Goal: Find specific page/section: Find specific page/section

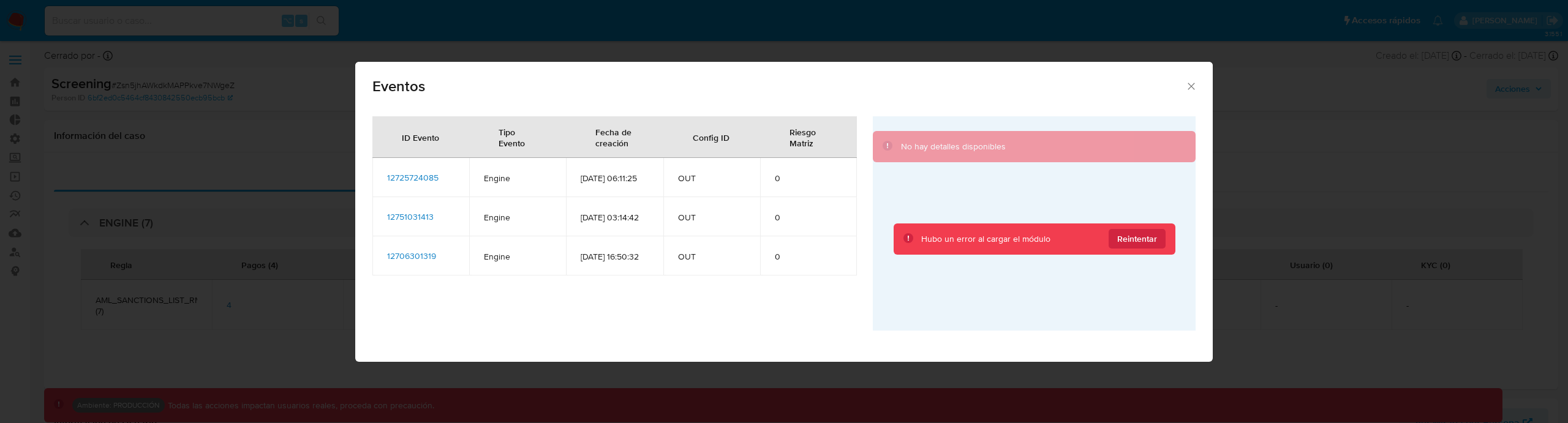
select select "10"
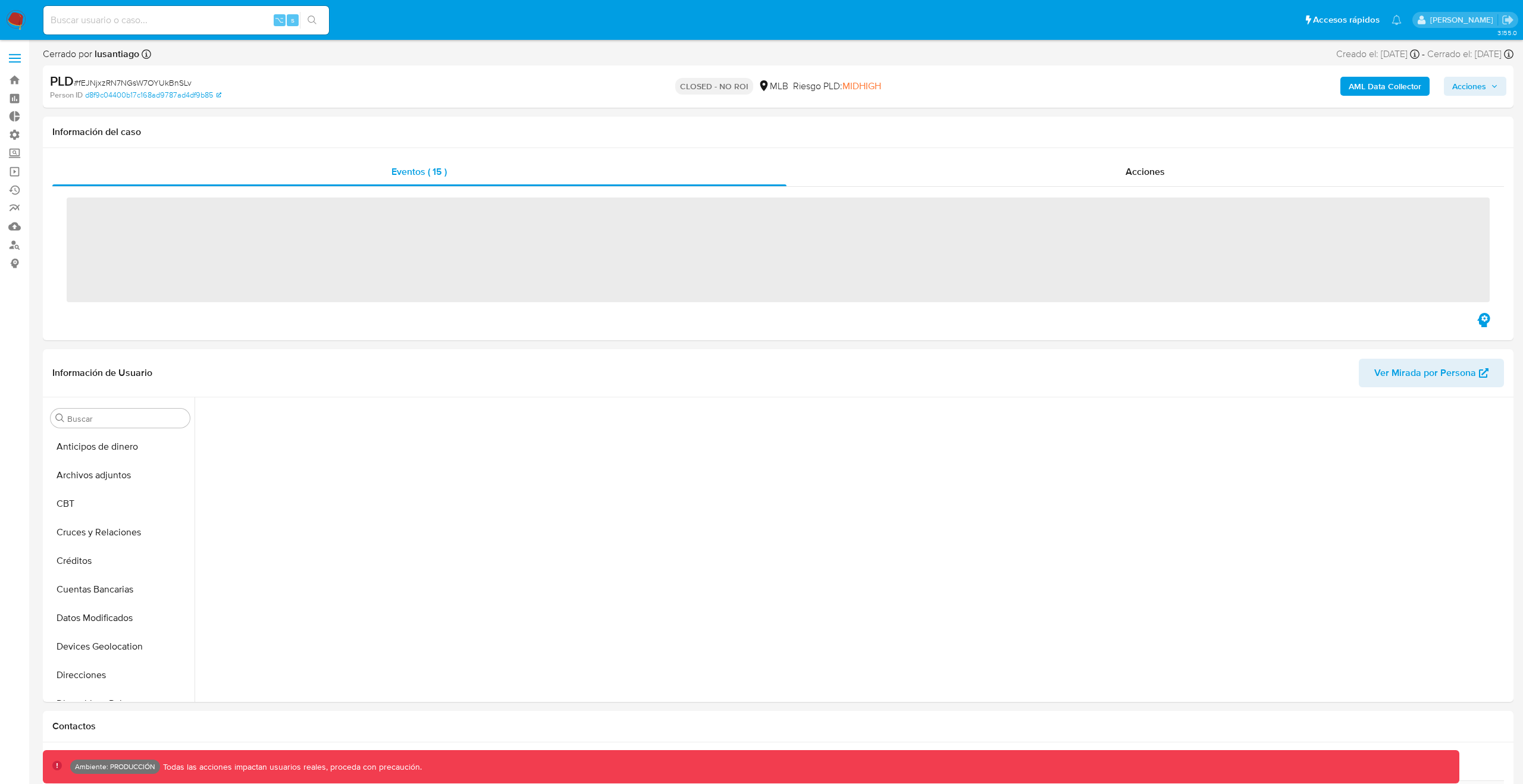
scroll to position [474, 0]
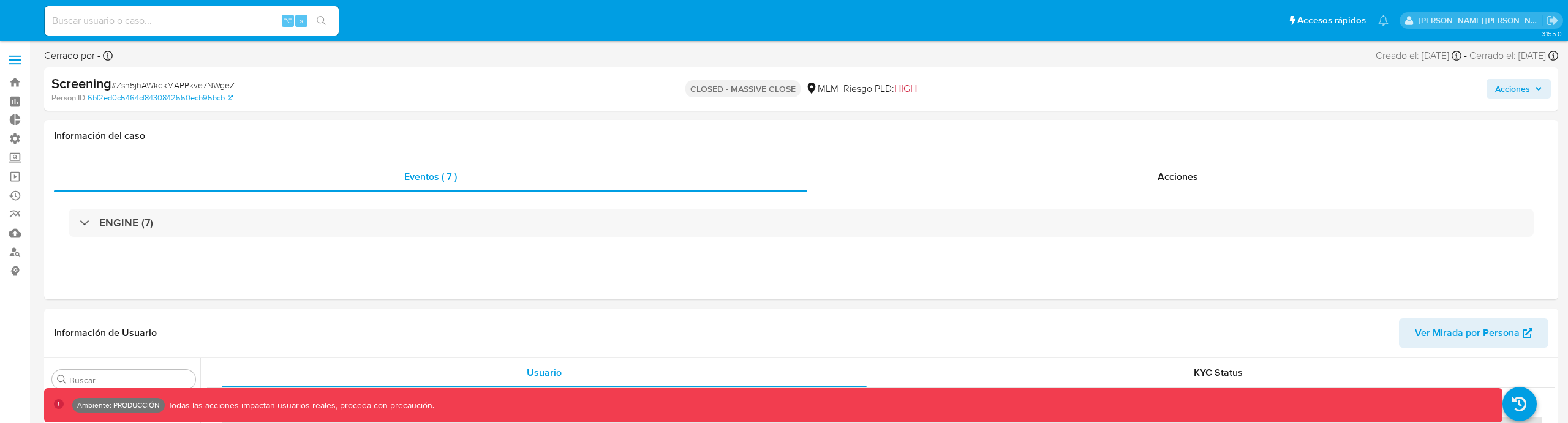
select select "10"
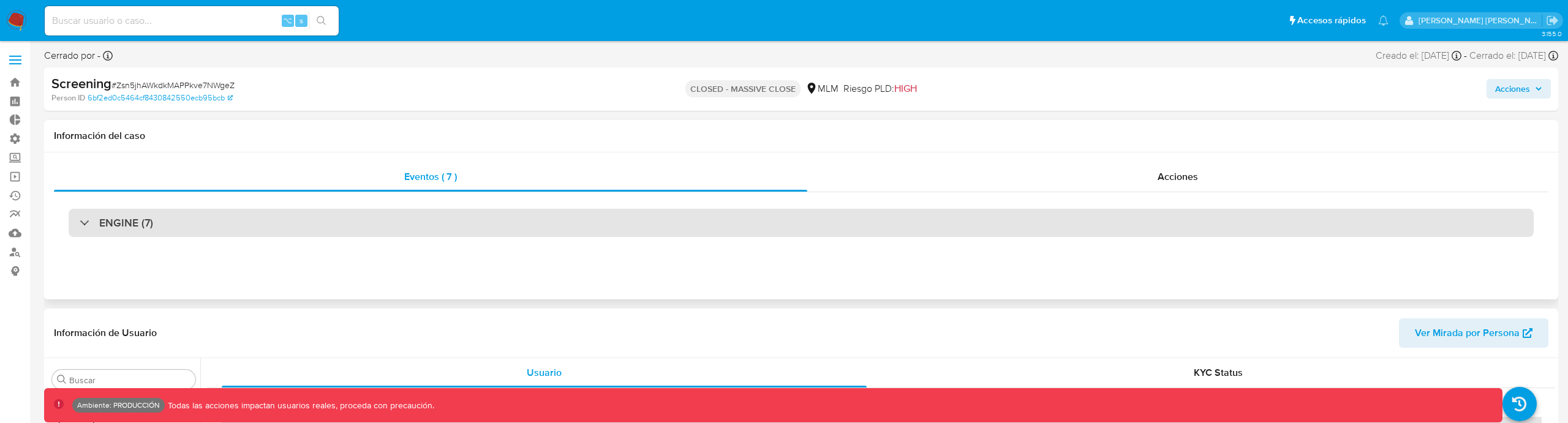
scroll to position [517, 0]
click at [741, 210] on div "ENGINE (7)" at bounding box center [801, 223] width 1465 height 28
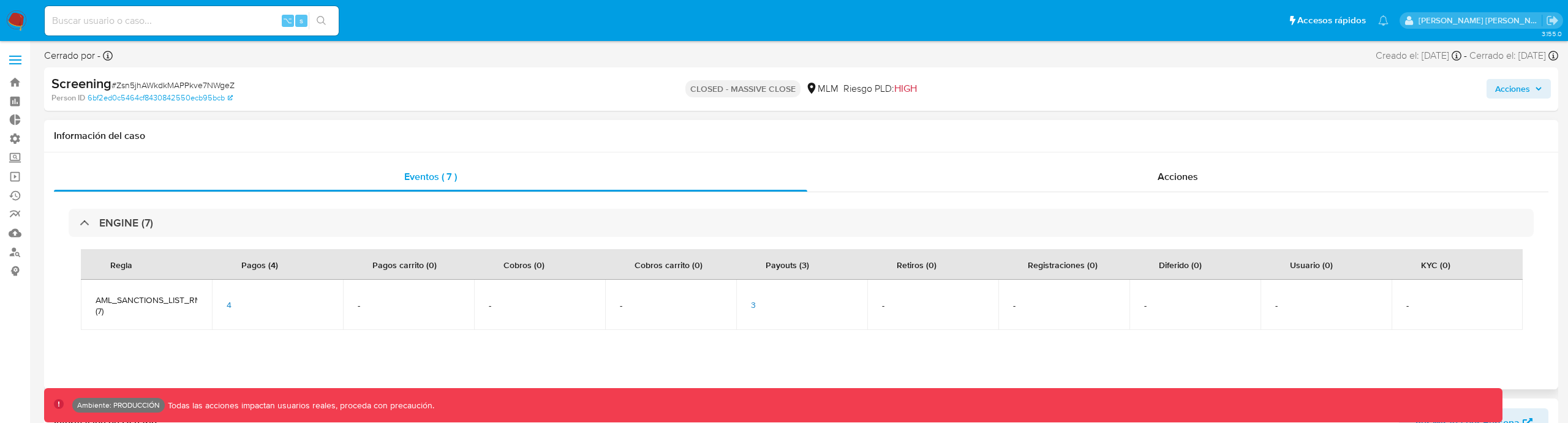
click at [750, 310] on td "3" at bounding box center [801, 305] width 131 height 50
click at [750, 310] on td "3" at bounding box center [801, 305] width 131 height 50
click at [752, 310] on span "3" at bounding box center [754, 305] width 5 height 12
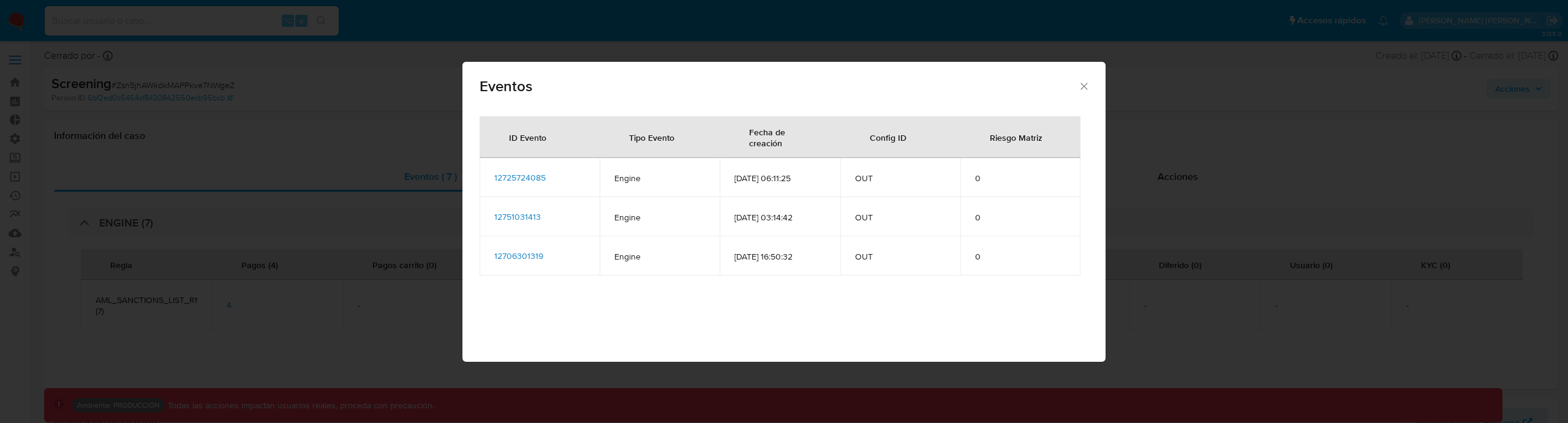
click at [527, 175] on span "12725724085" at bounding box center [520, 177] width 52 height 12
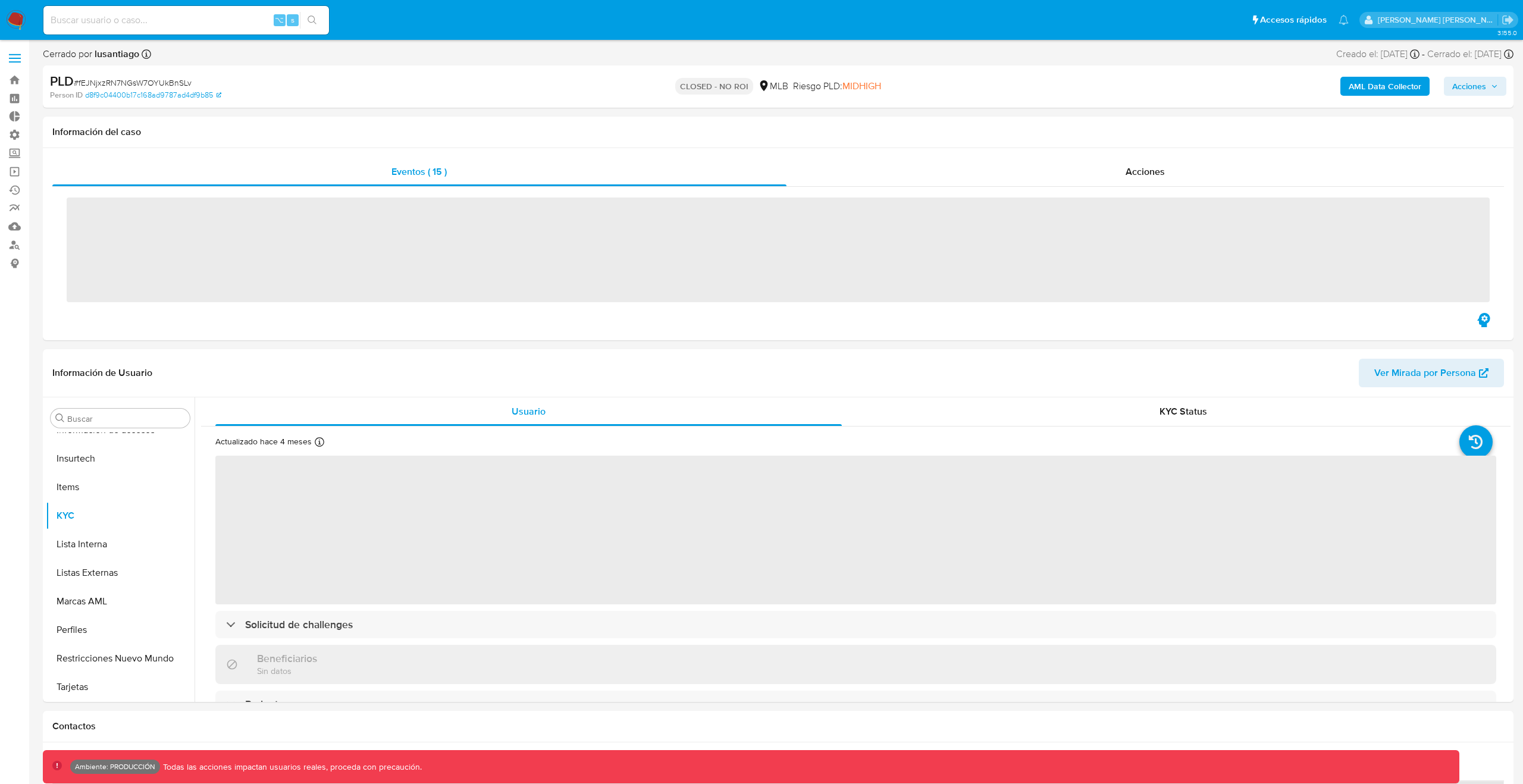
scroll to position [531, 0]
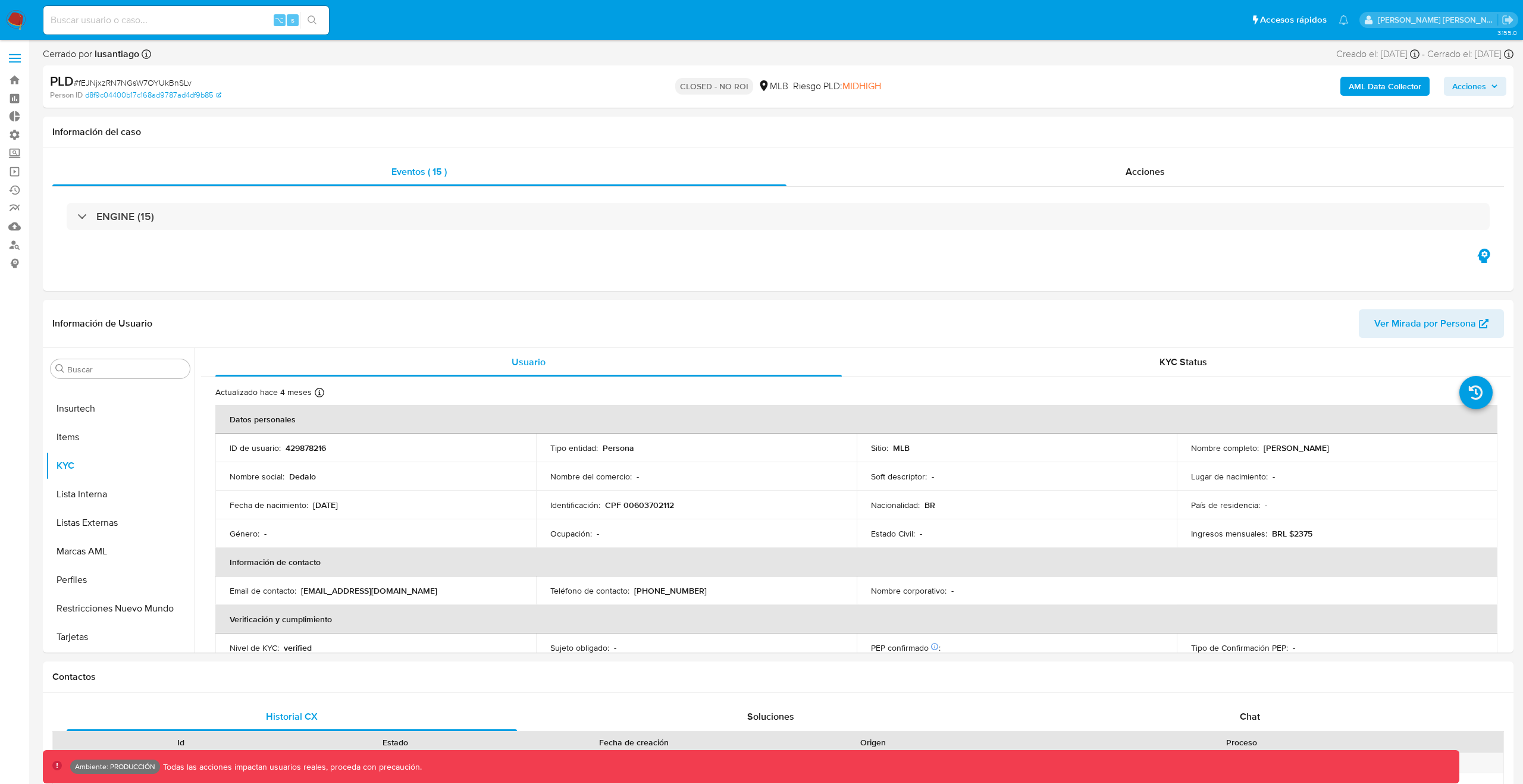
select select "10"
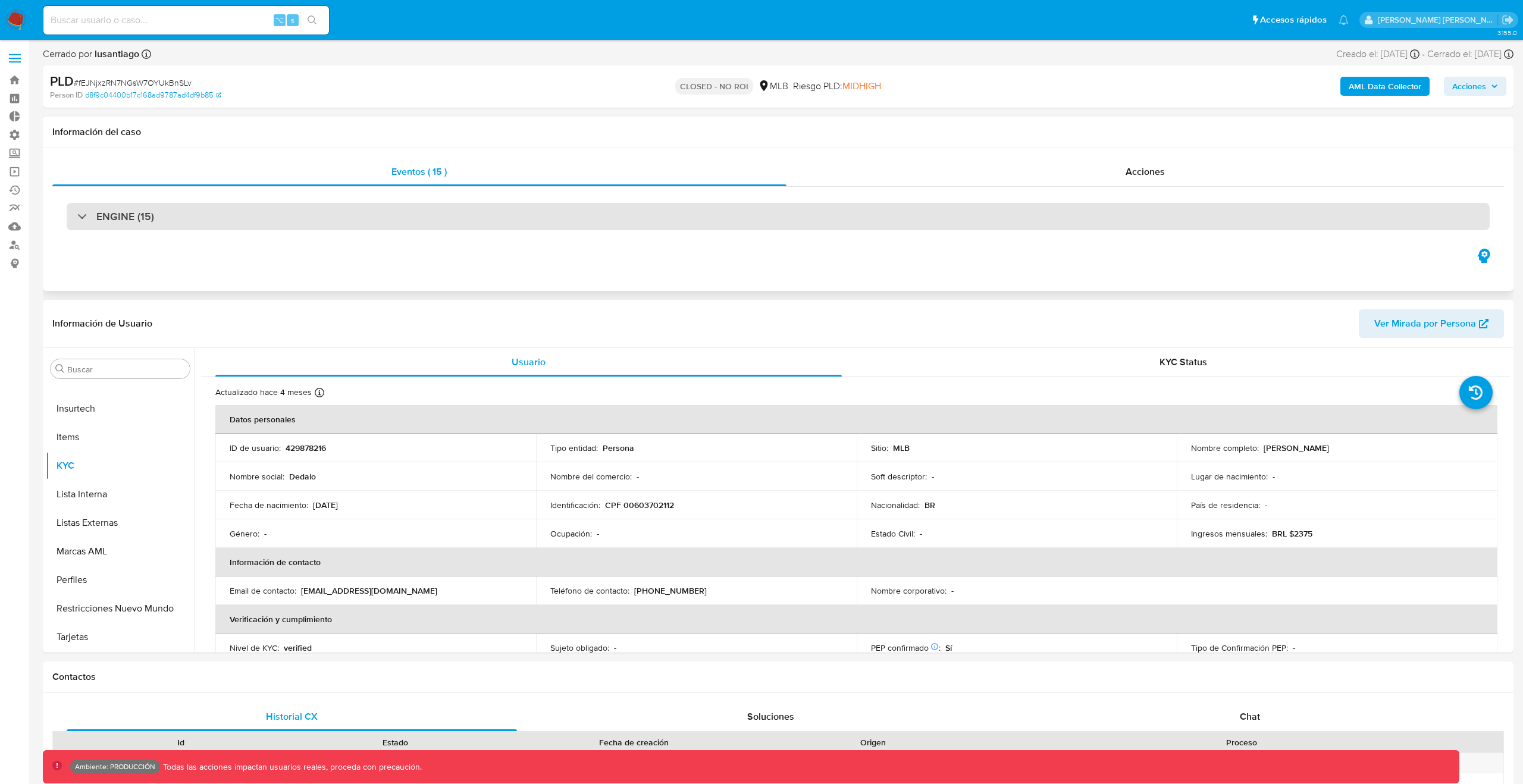
click at [718, 219] on div "ENGINE (15)" at bounding box center [778, 217] width 1423 height 28
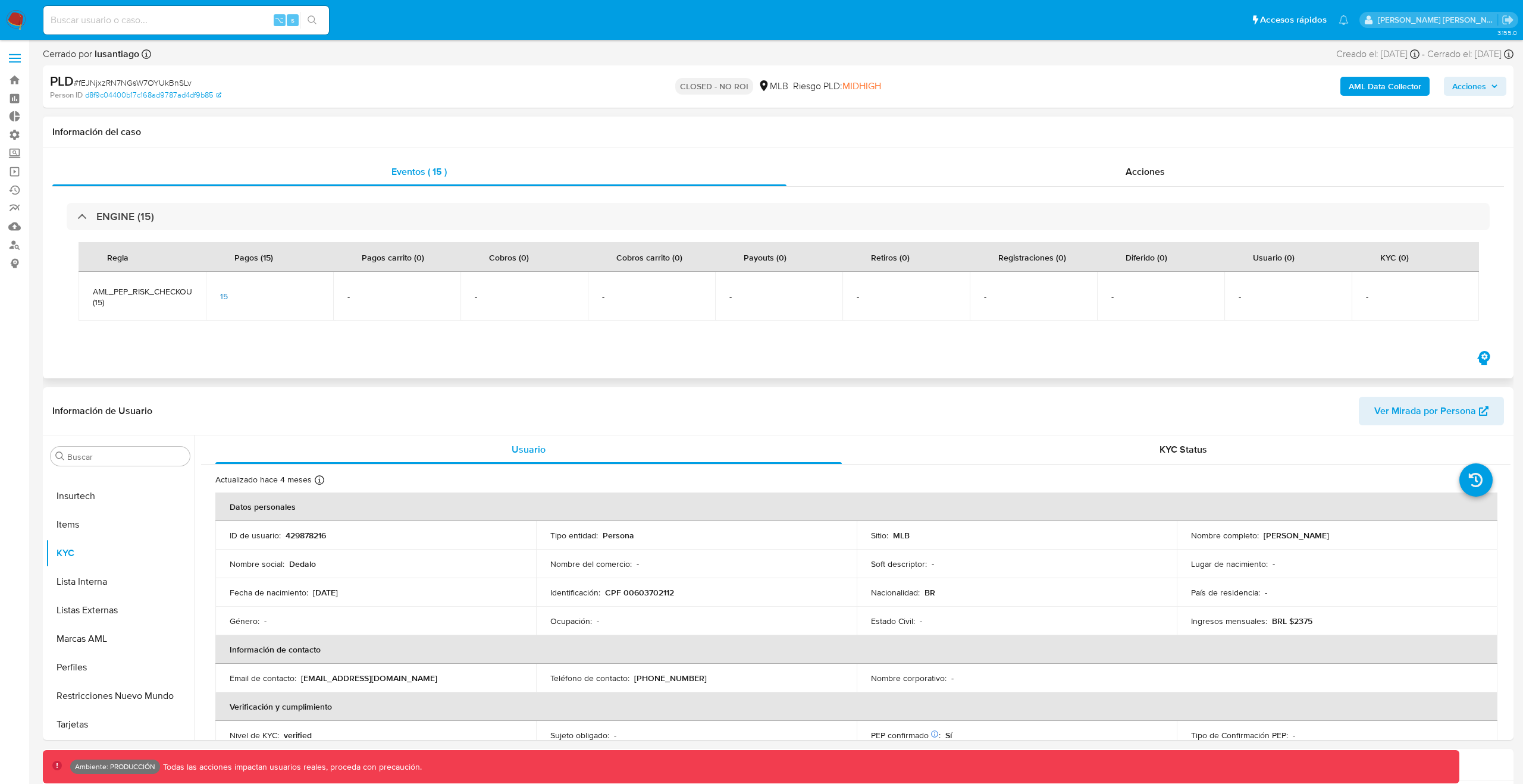
click at [222, 303] on td "15" at bounding box center [270, 297] width 128 height 49
click at [222, 297] on span "15" at bounding box center [224, 296] width 8 height 12
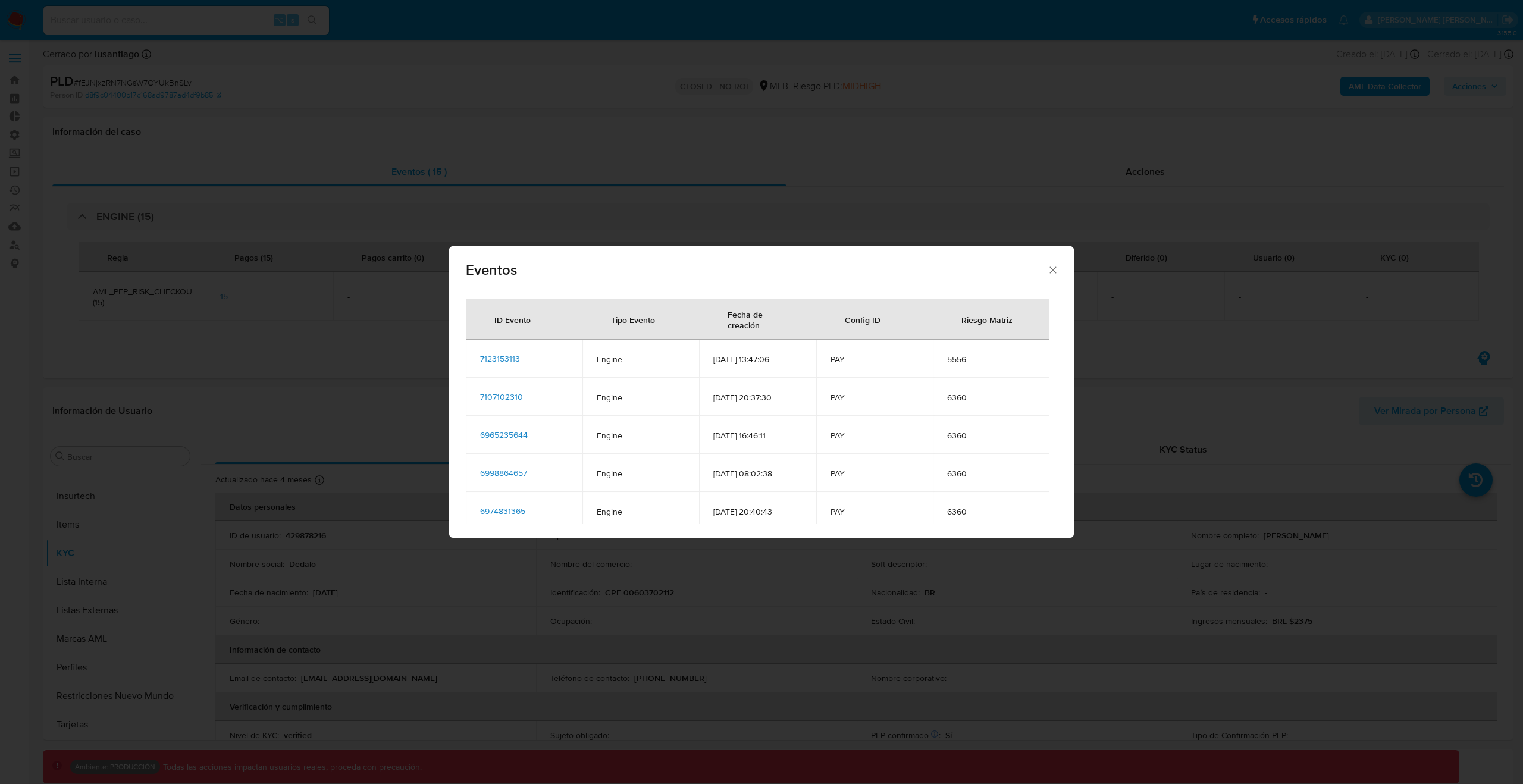
click at [491, 359] on span "7123153113" at bounding box center [499, 359] width 40 height 12
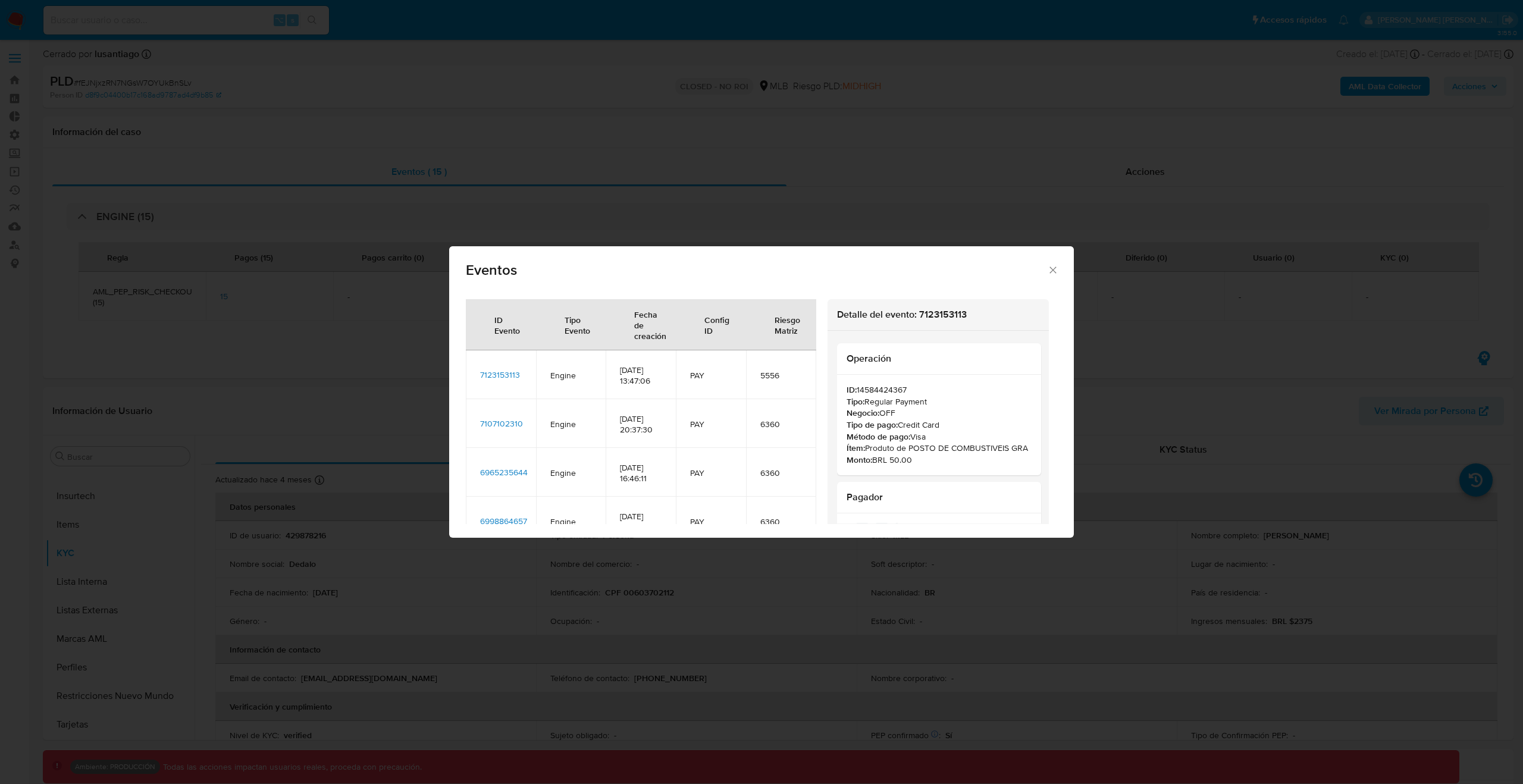
click at [1059, 273] on icon "Cerrar" at bounding box center [1053, 270] width 12 height 12
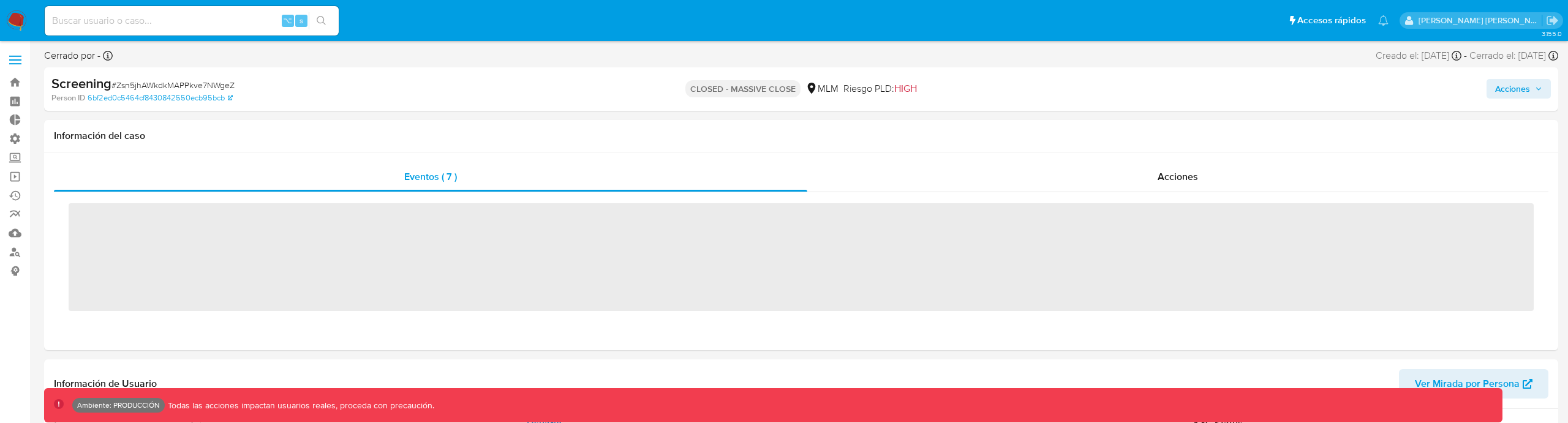
scroll to position [517, 0]
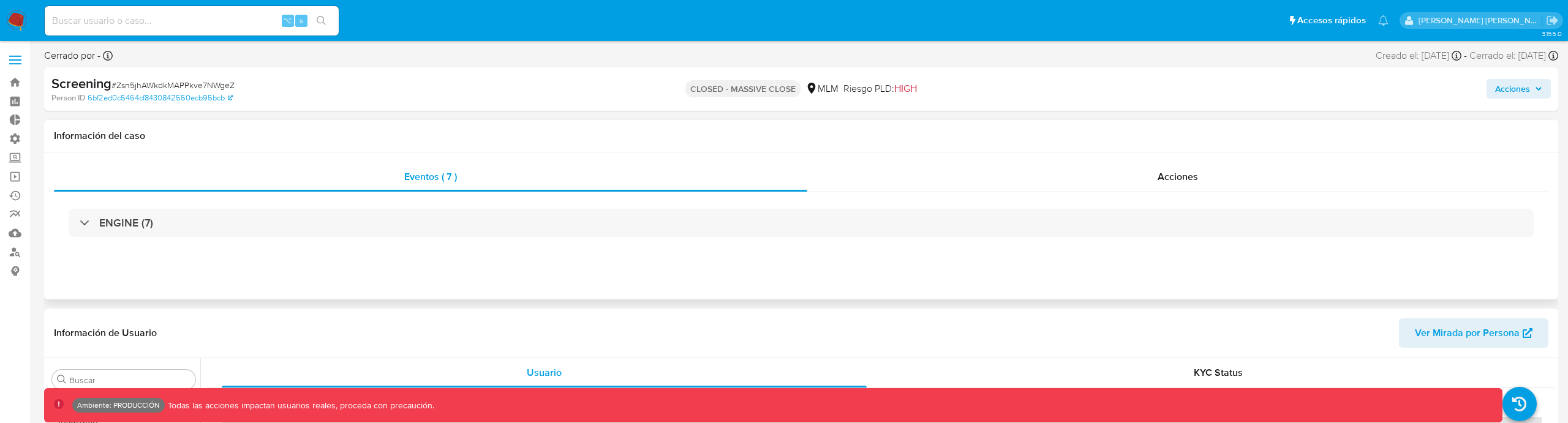
select select "10"
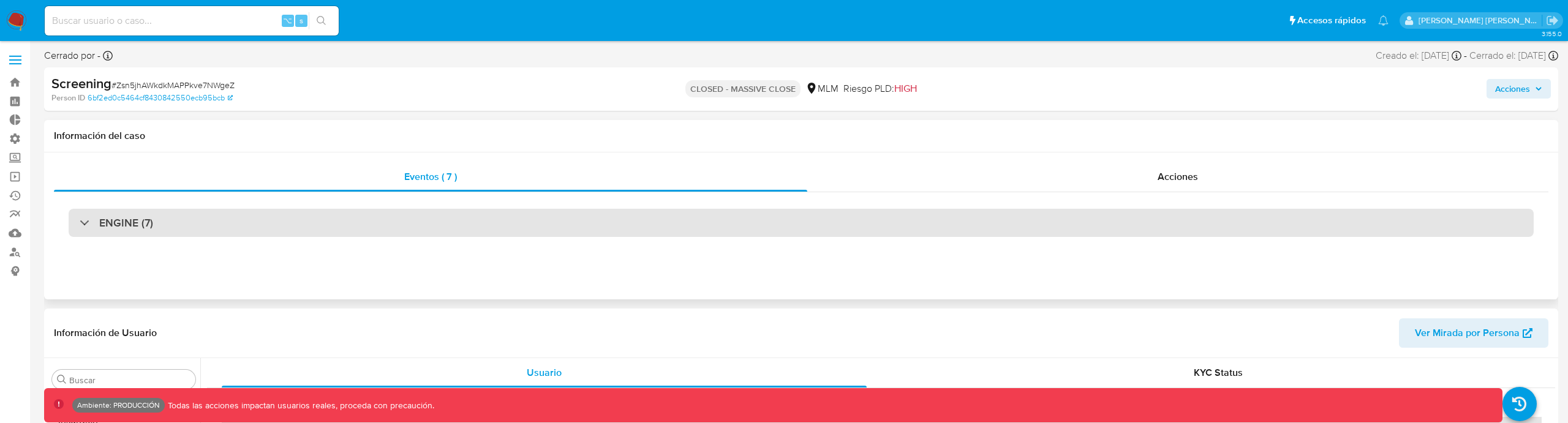
click at [417, 233] on div "ENGINE (7)" at bounding box center [801, 223] width 1465 height 28
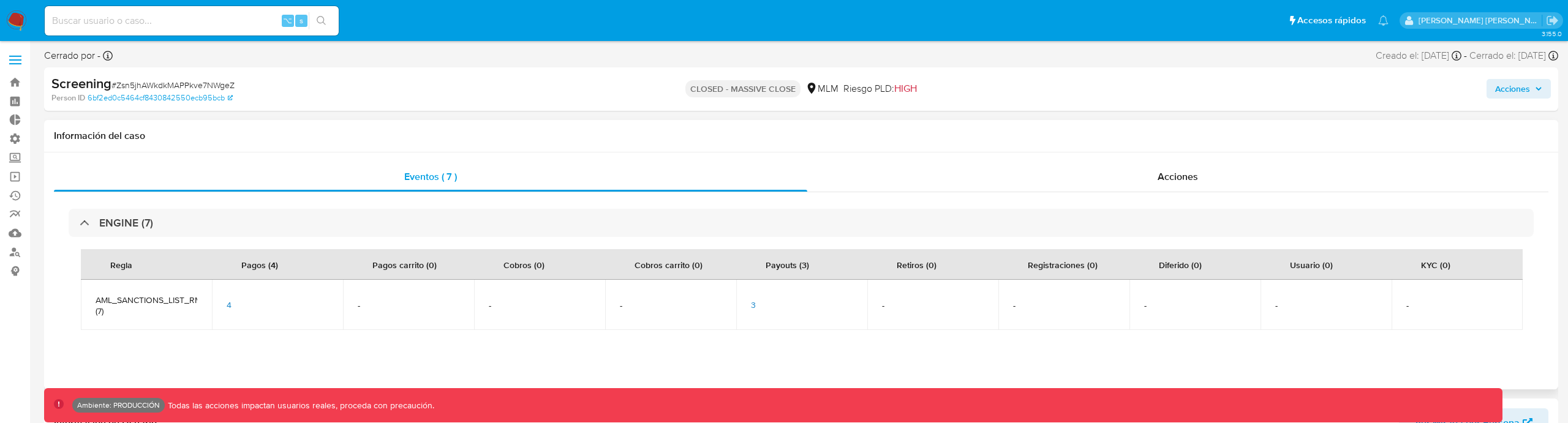
click at [747, 309] on td "3" at bounding box center [801, 305] width 131 height 50
click at [753, 309] on span "3" at bounding box center [754, 305] width 5 height 12
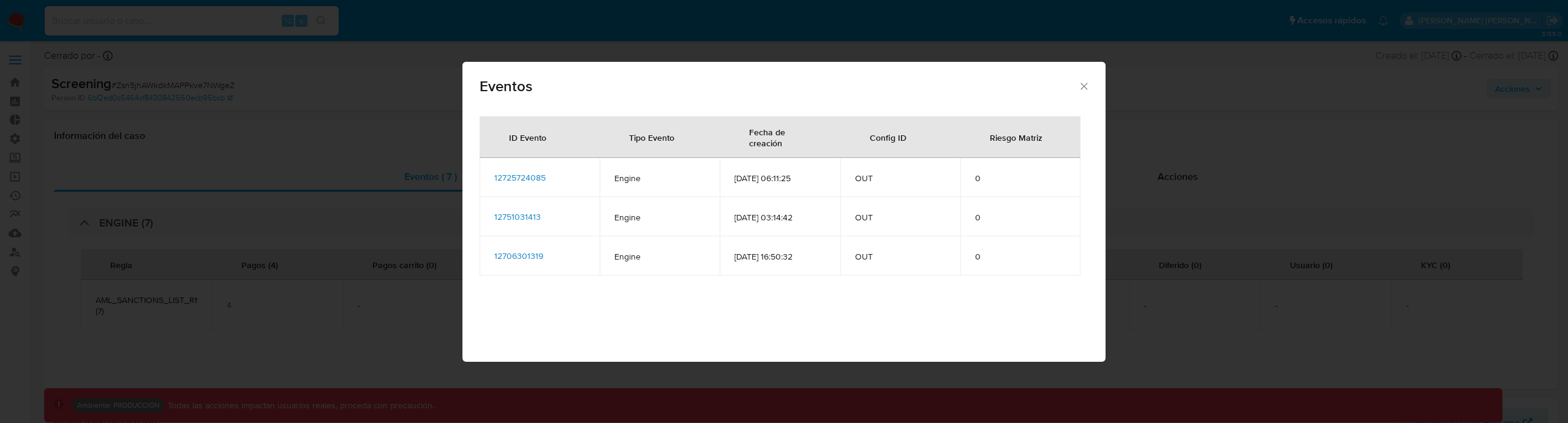
click at [525, 181] on span "12725724085" at bounding box center [520, 177] width 52 height 12
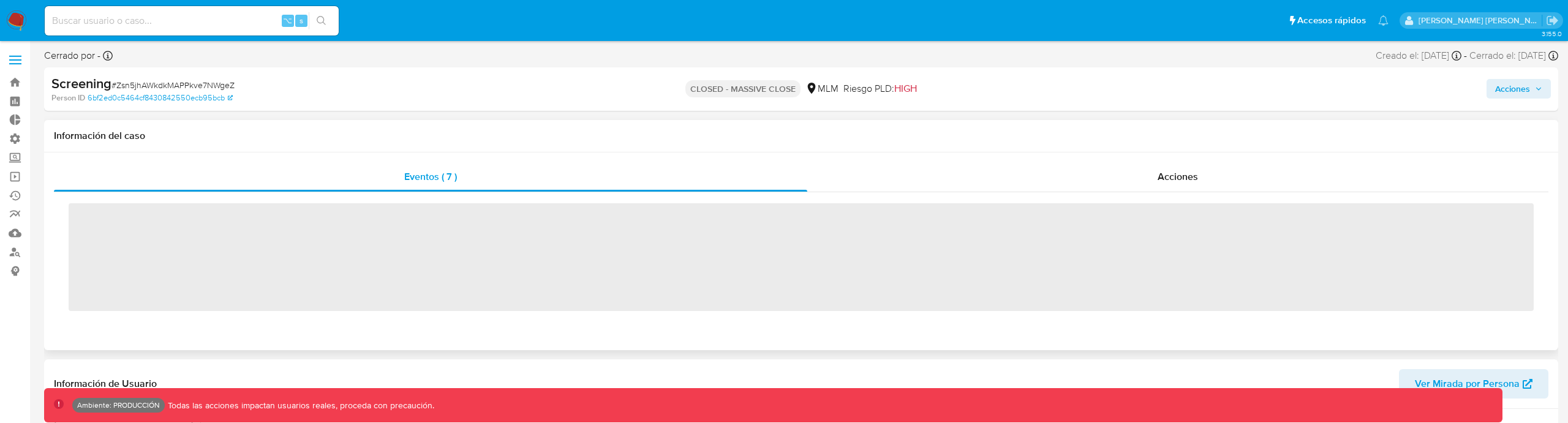
scroll to position [517, 0]
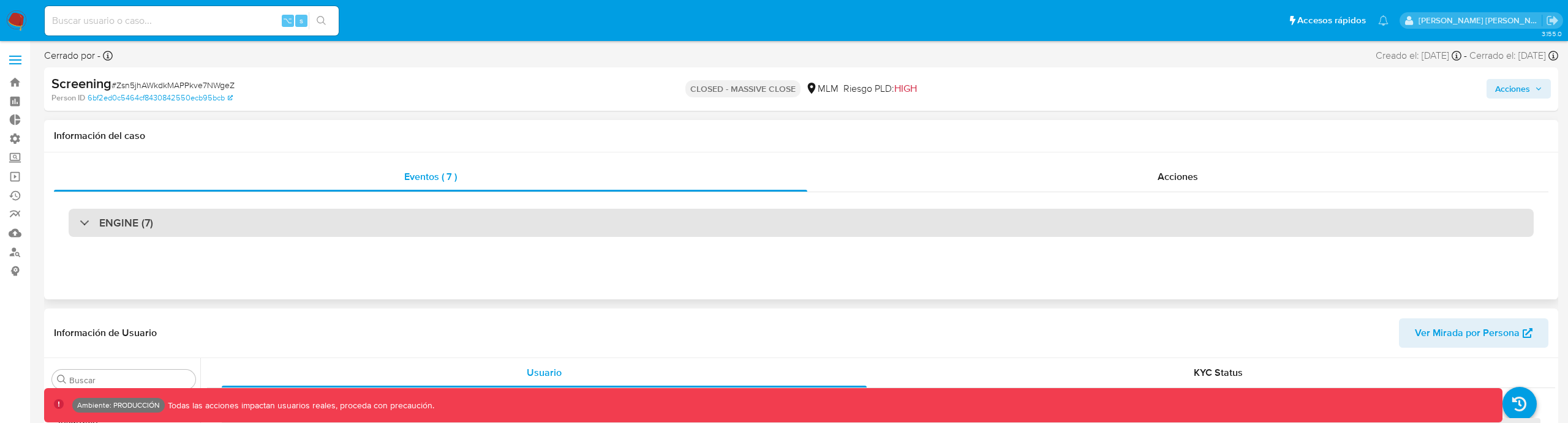
click at [494, 227] on div "ENGINE (7)" at bounding box center [801, 223] width 1465 height 28
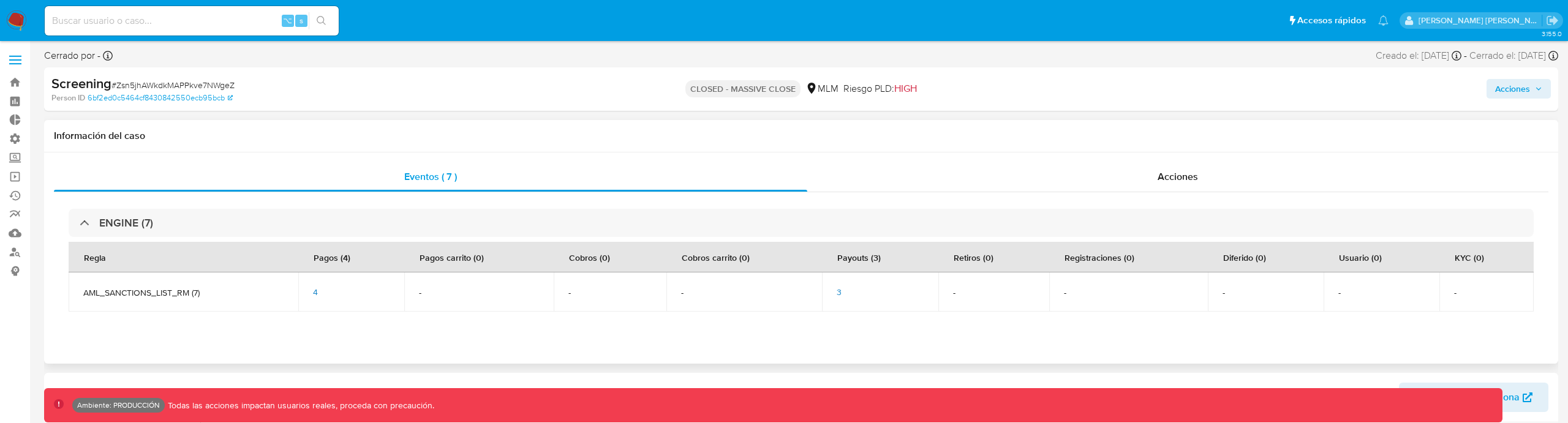
select select "10"
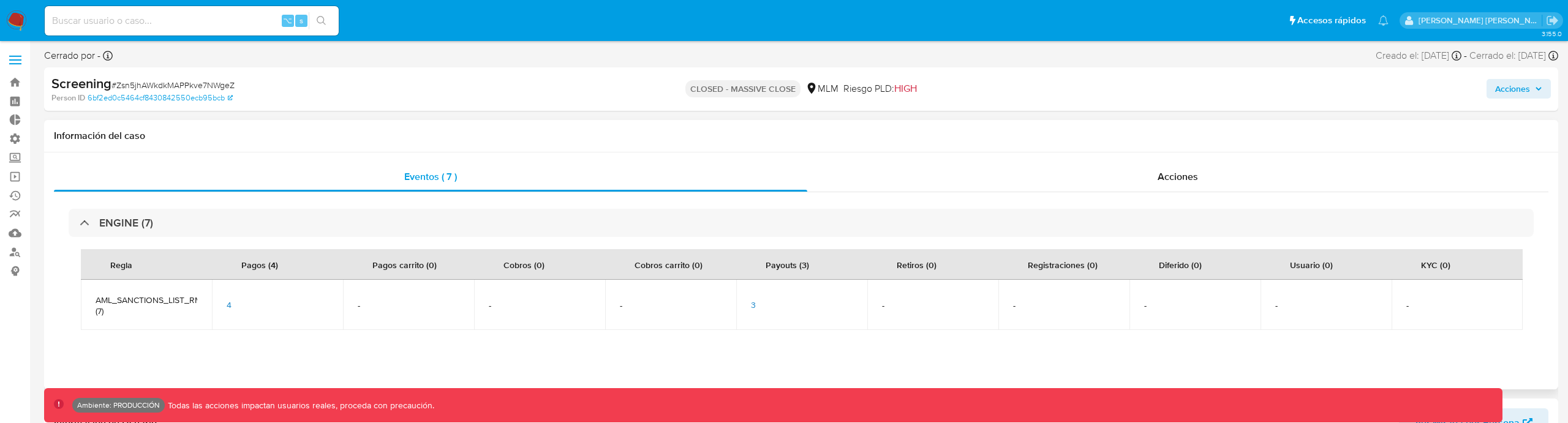
click at [758, 305] on div "3" at bounding box center [801, 305] width 102 height 11
click at [756, 305] on span "3" at bounding box center [754, 305] width 5 height 12
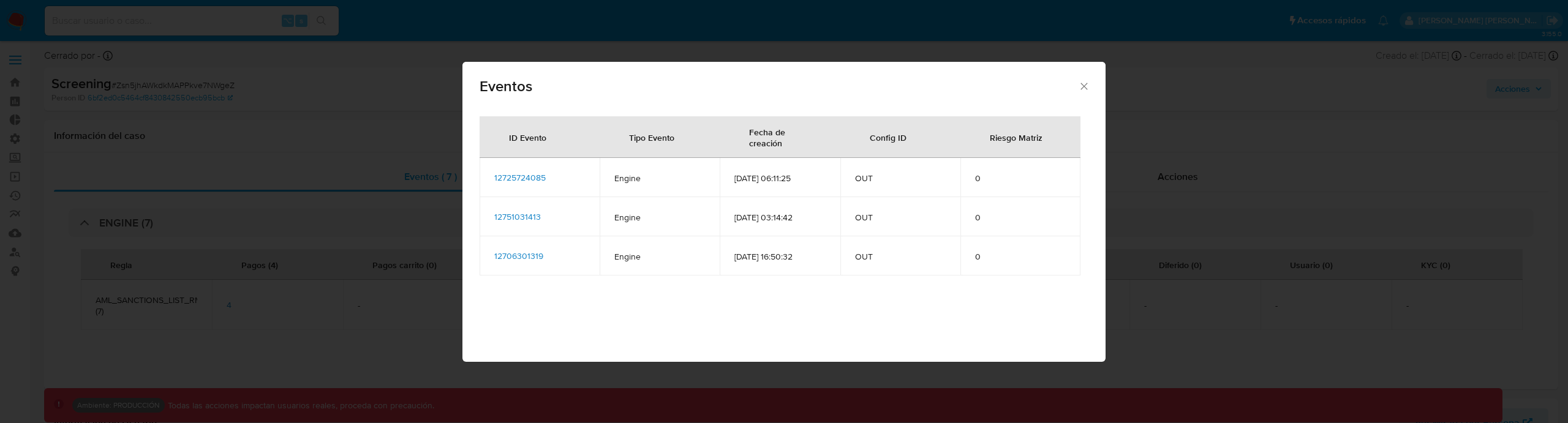
click at [534, 217] on span "12751031413" at bounding box center [517, 217] width 47 height 12
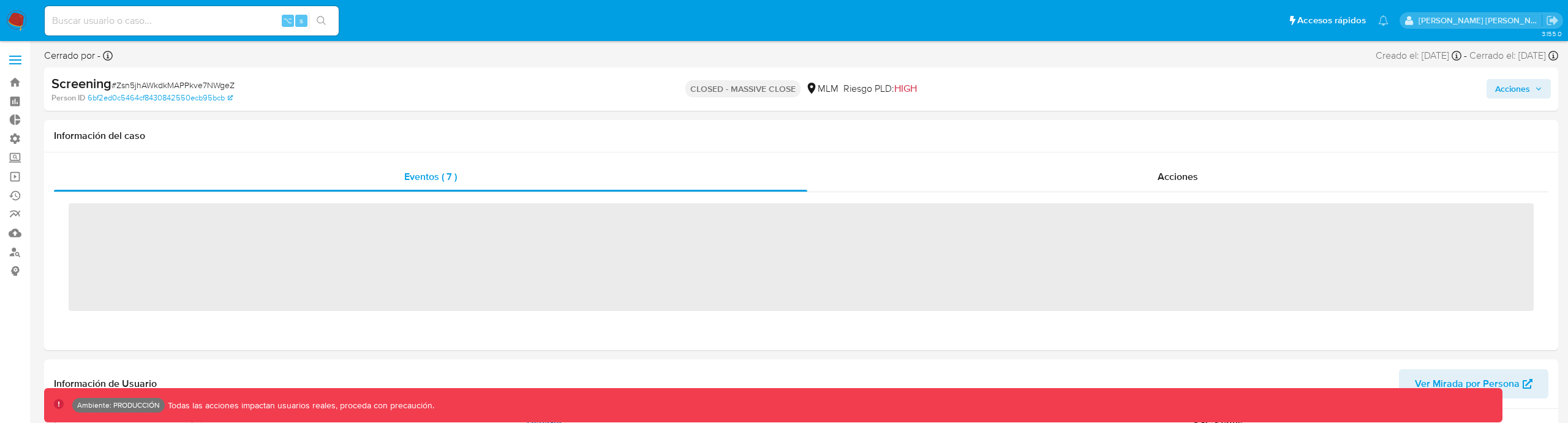
scroll to position [517, 0]
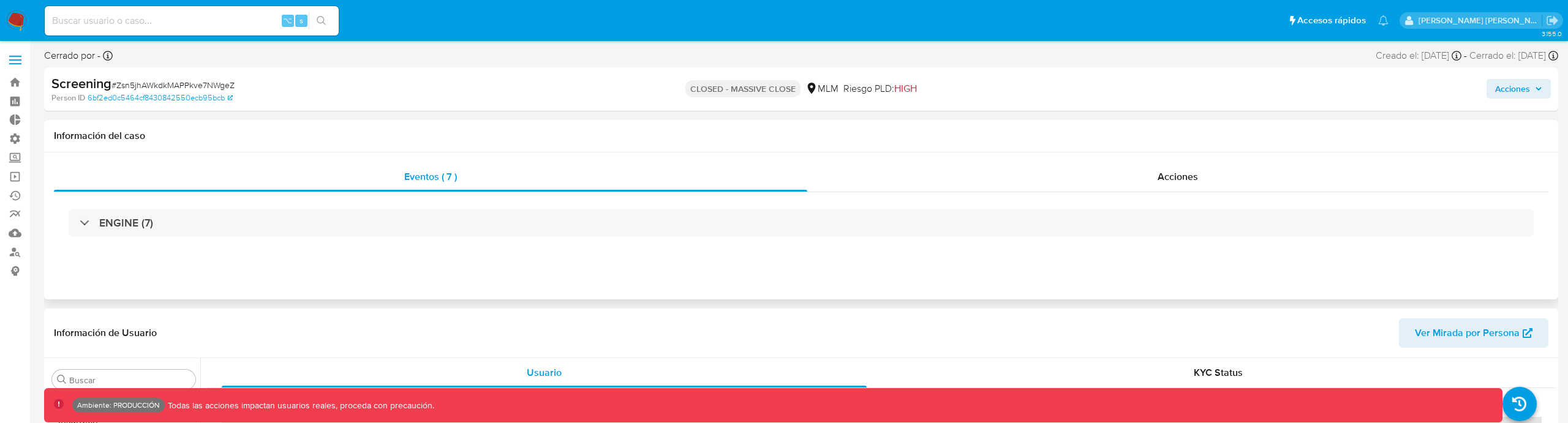
click at [413, 197] on div "ENGINE (7)" at bounding box center [801, 222] width 1494 height 61
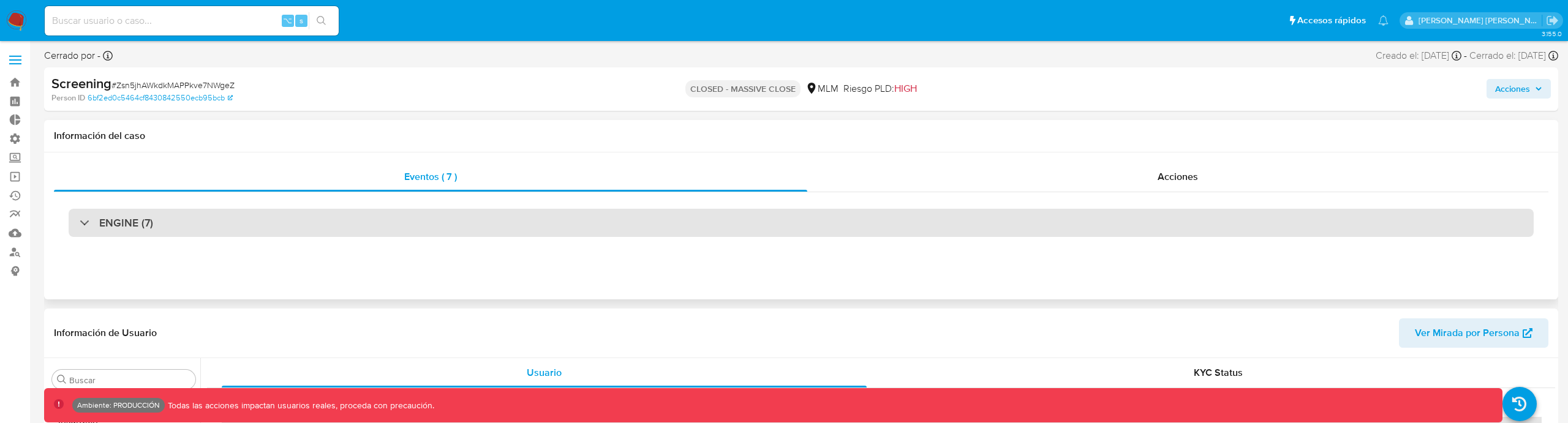
select select "10"
click at [413, 222] on div "ENGINE (7)" at bounding box center [801, 223] width 1465 height 28
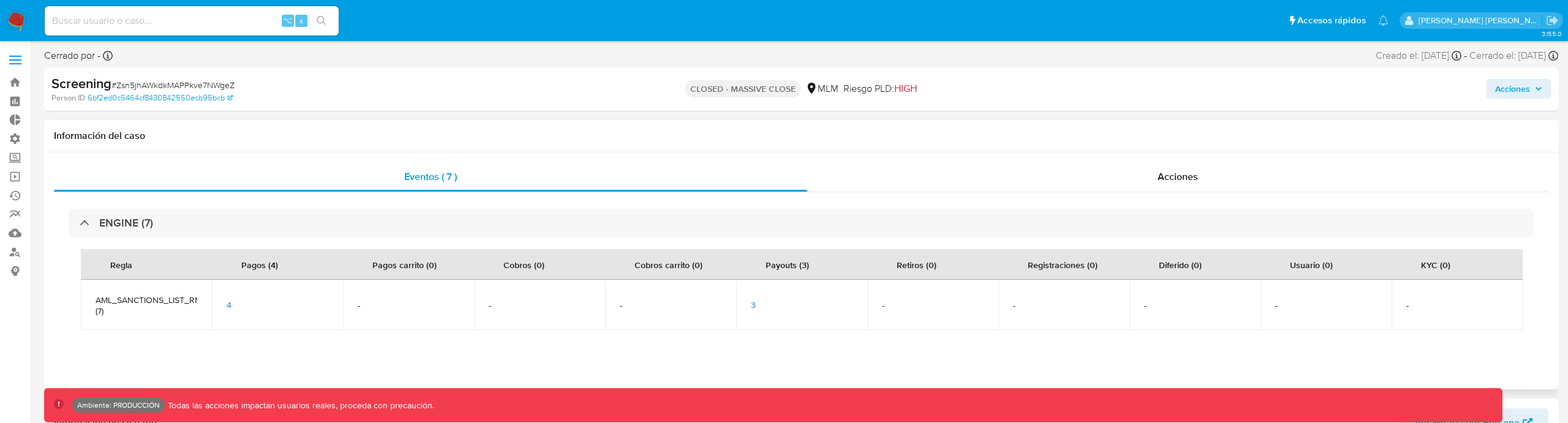
click at [752, 306] on span "3" at bounding box center [754, 305] width 5 height 12
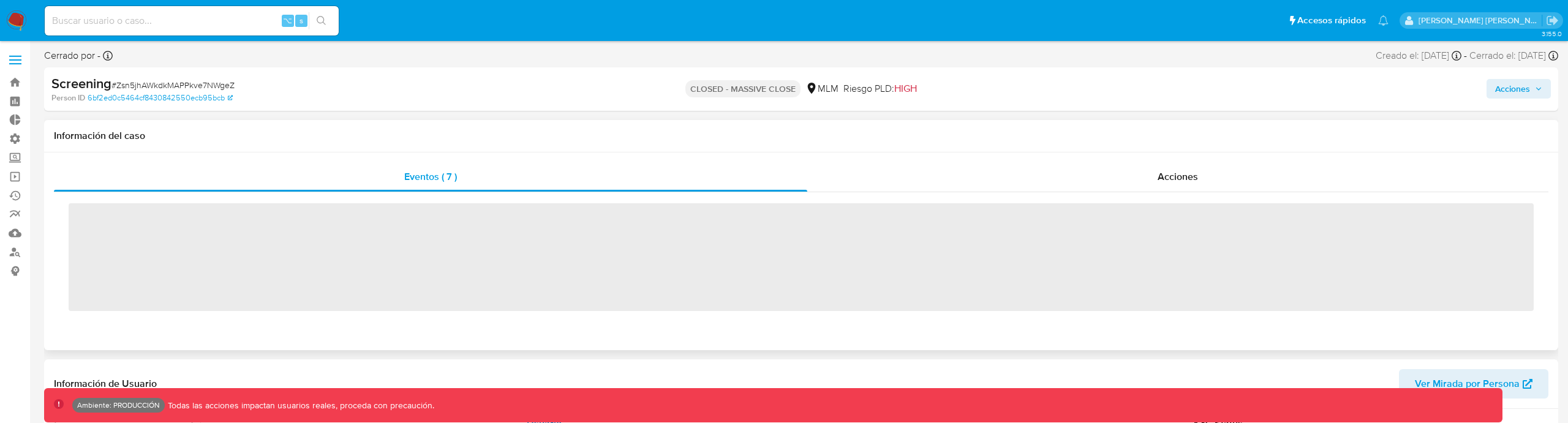
scroll to position [517, 0]
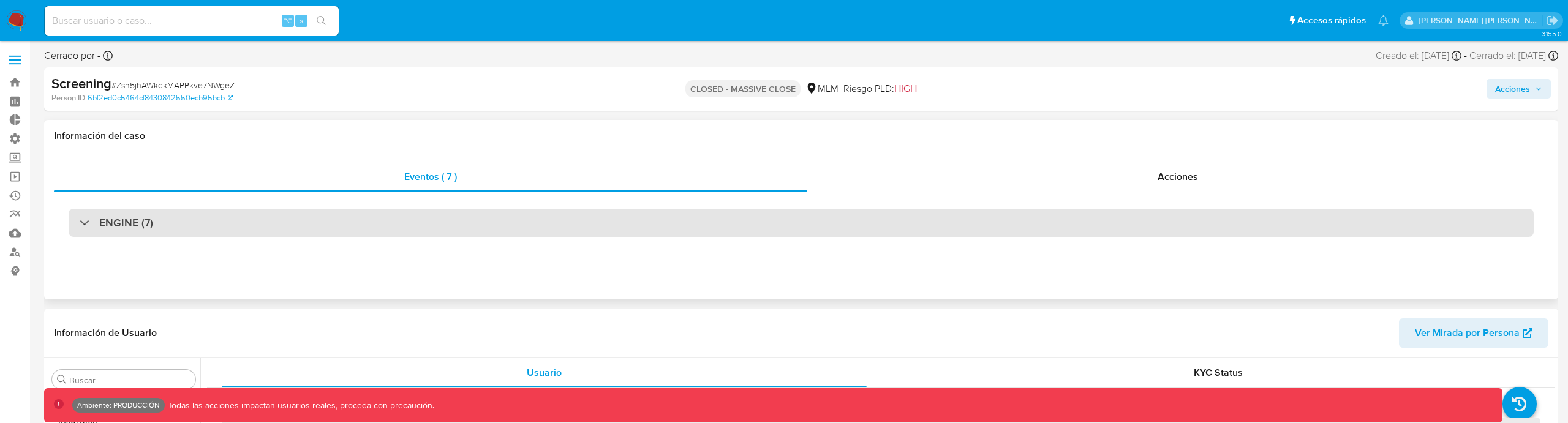
click at [433, 228] on div "ENGINE (7)" at bounding box center [801, 223] width 1465 height 28
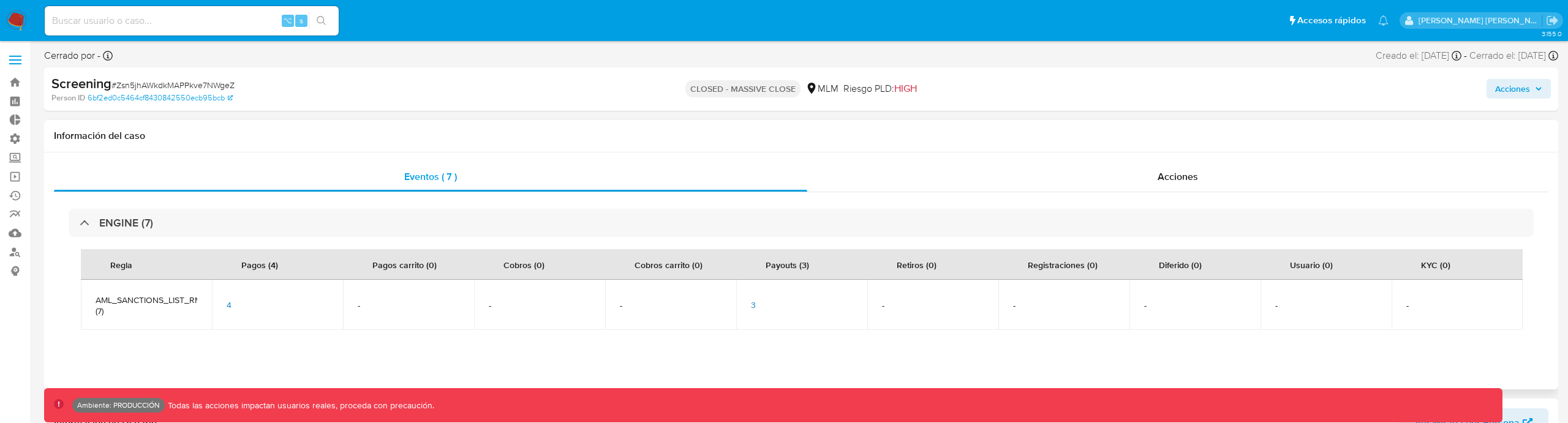
select select "10"
click at [757, 302] on div "3" at bounding box center [801, 305] width 102 height 11
click at [754, 303] on span "3" at bounding box center [754, 305] width 5 height 12
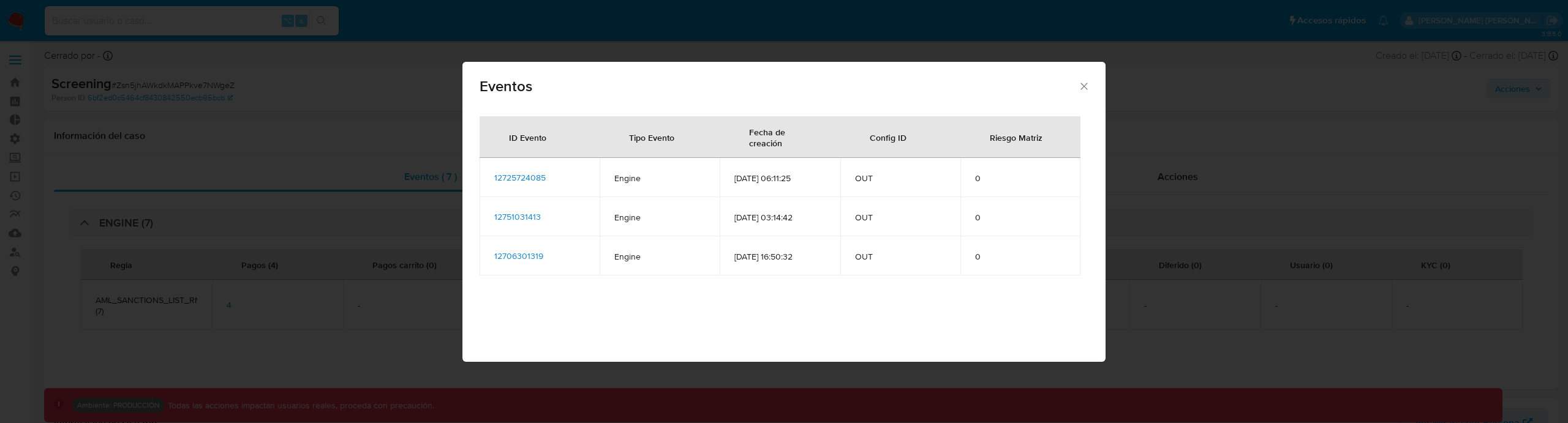
click at [525, 178] on span "12725724085" at bounding box center [520, 177] width 52 height 12
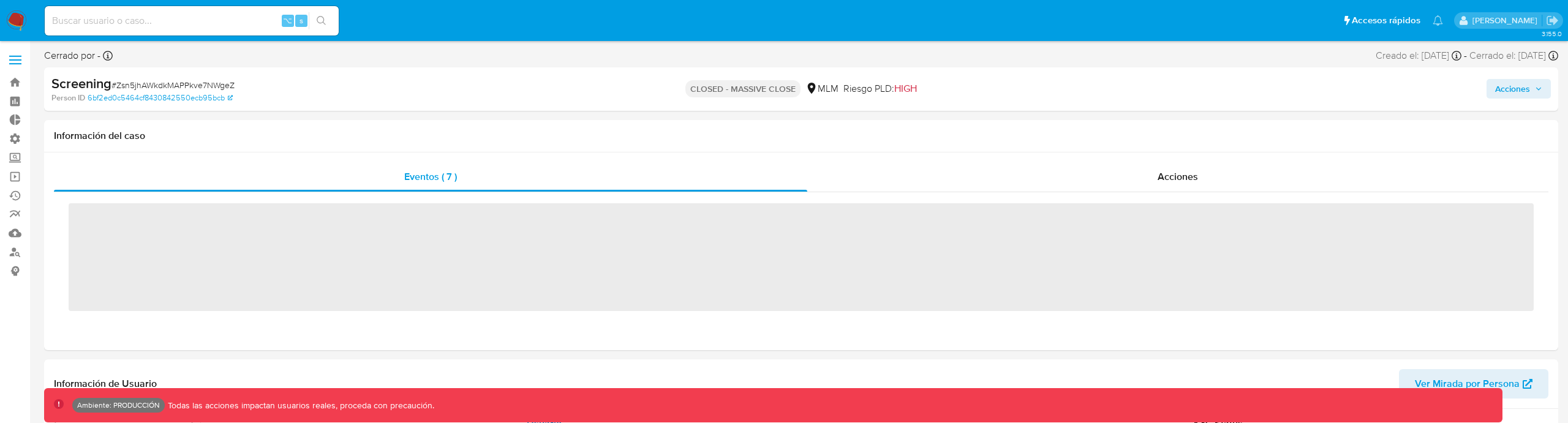
scroll to position [517, 0]
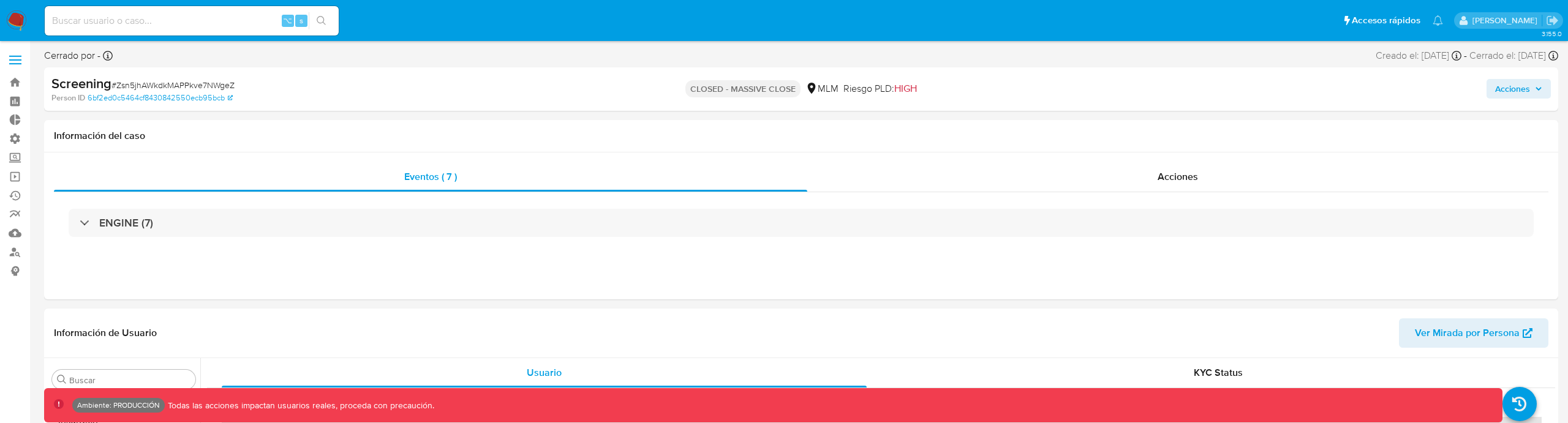
select select "10"
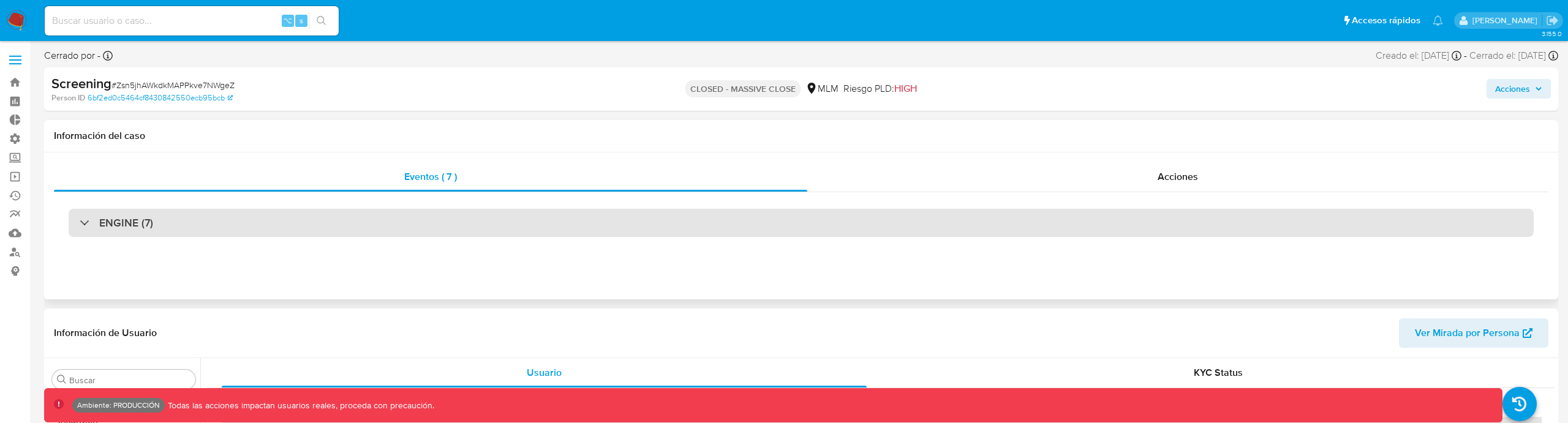
click at [477, 235] on div "ENGINE (7)" at bounding box center [801, 223] width 1465 height 28
